Goal: Find specific page/section: Find specific page/section

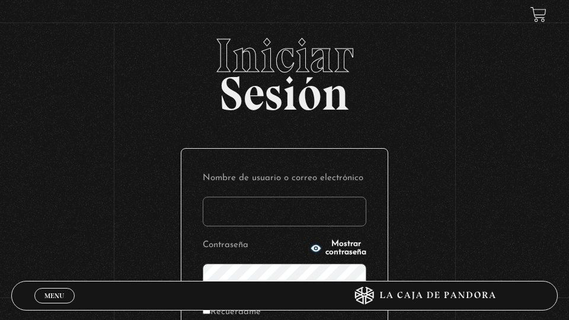
click at [286, 206] on input "Nombre de usuario o correo electrónico" at bounding box center [285, 212] width 164 height 30
type input "ksolisvalverde@gmail.com"
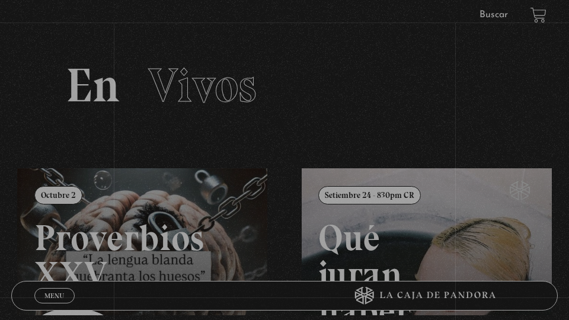
scroll to position [18, 0]
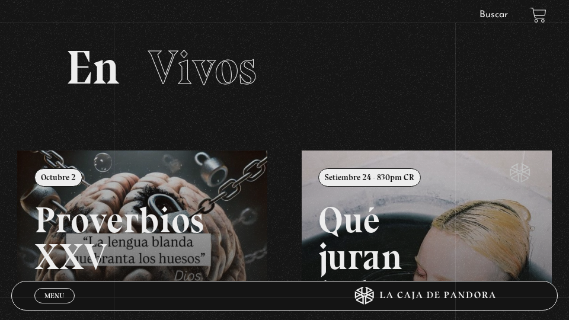
click at [232, 185] on link at bounding box center [301, 310] width 569 height 320
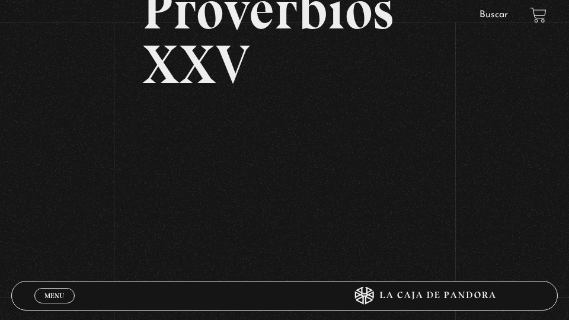
scroll to position [195, 0]
